Goal: Task Accomplishment & Management: Manage account settings

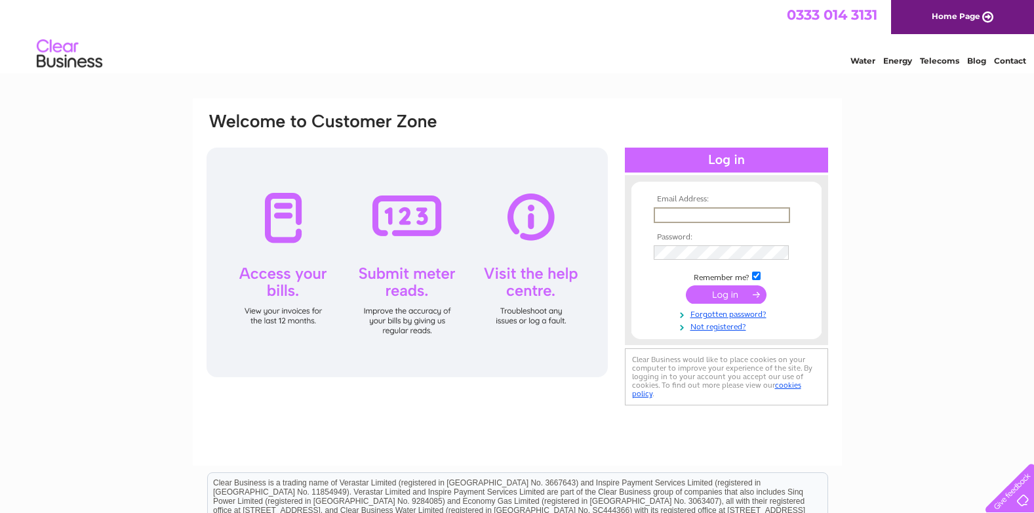
click at [681, 216] on input "text" at bounding box center [722, 215] width 136 height 16
type input "[EMAIL_ADDRESS][DOMAIN_NAME]"
click at [719, 298] on input "submit" at bounding box center [726, 293] width 81 height 18
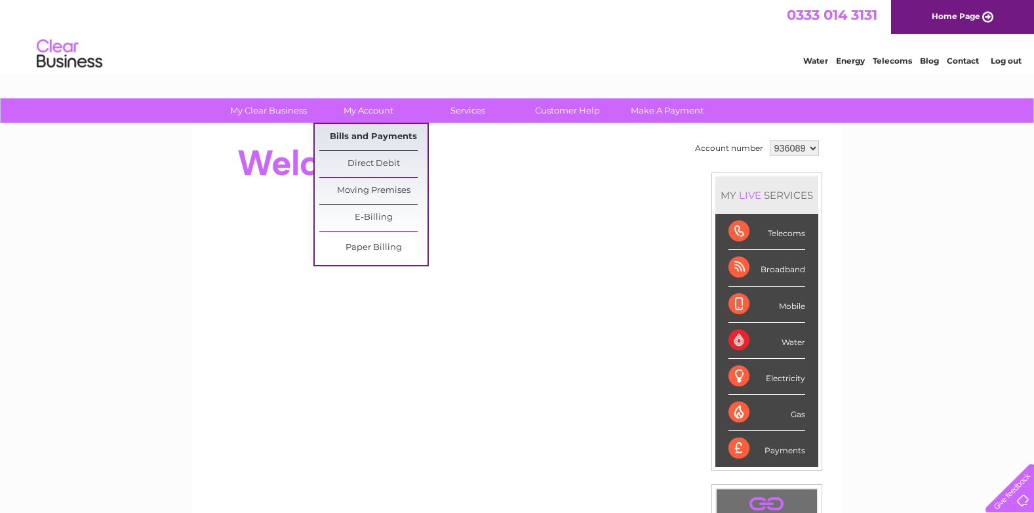
click at [364, 132] on link "Bills and Payments" at bounding box center [373, 137] width 108 height 26
